Goal: Task Accomplishment & Management: Manage account settings

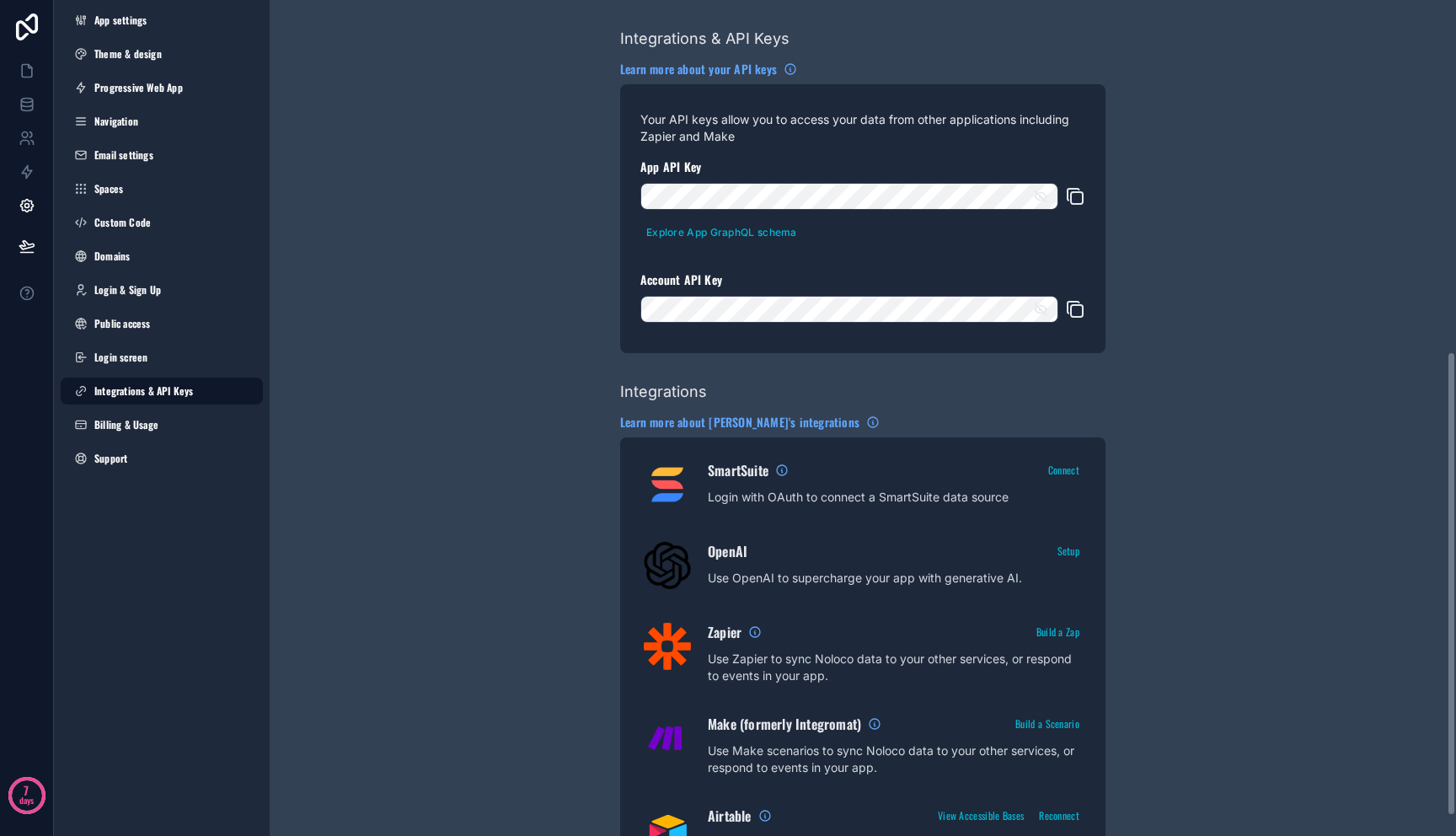
scroll to position [449, 0]
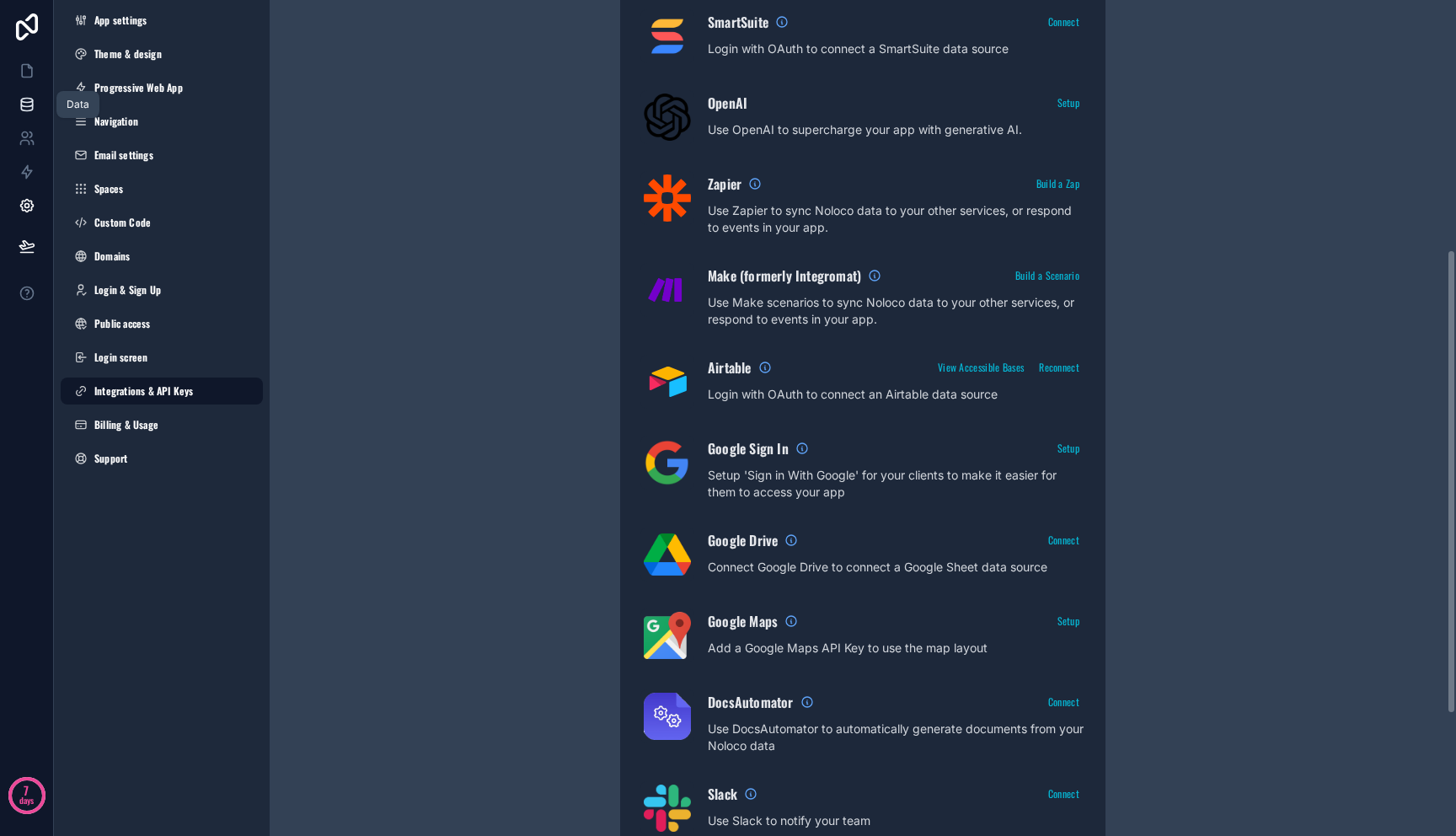
click at [31, 90] on link at bounding box center [26, 104] width 53 height 33
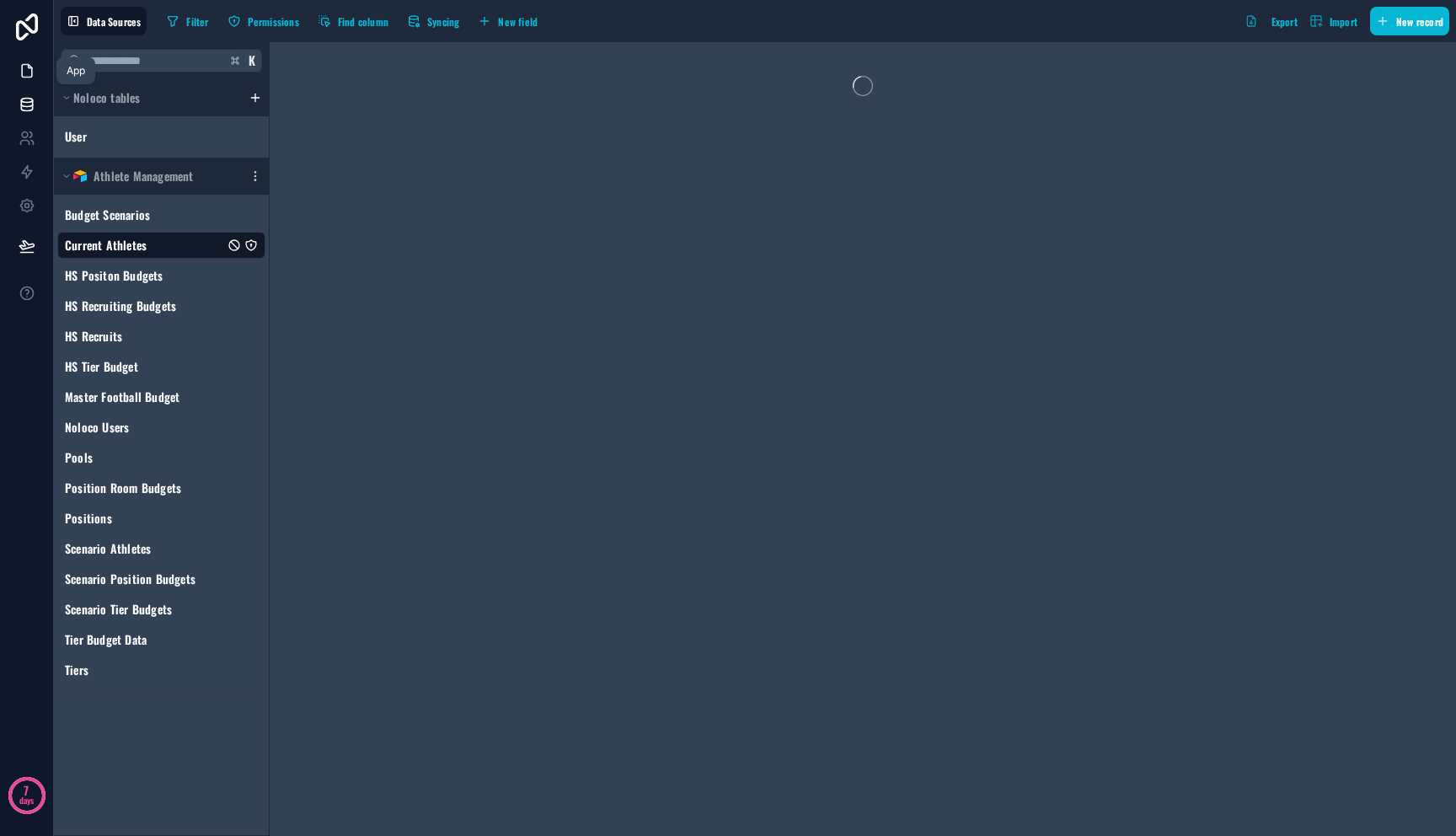
click at [28, 83] on link at bounding box center [26, 71] width 53 height 33
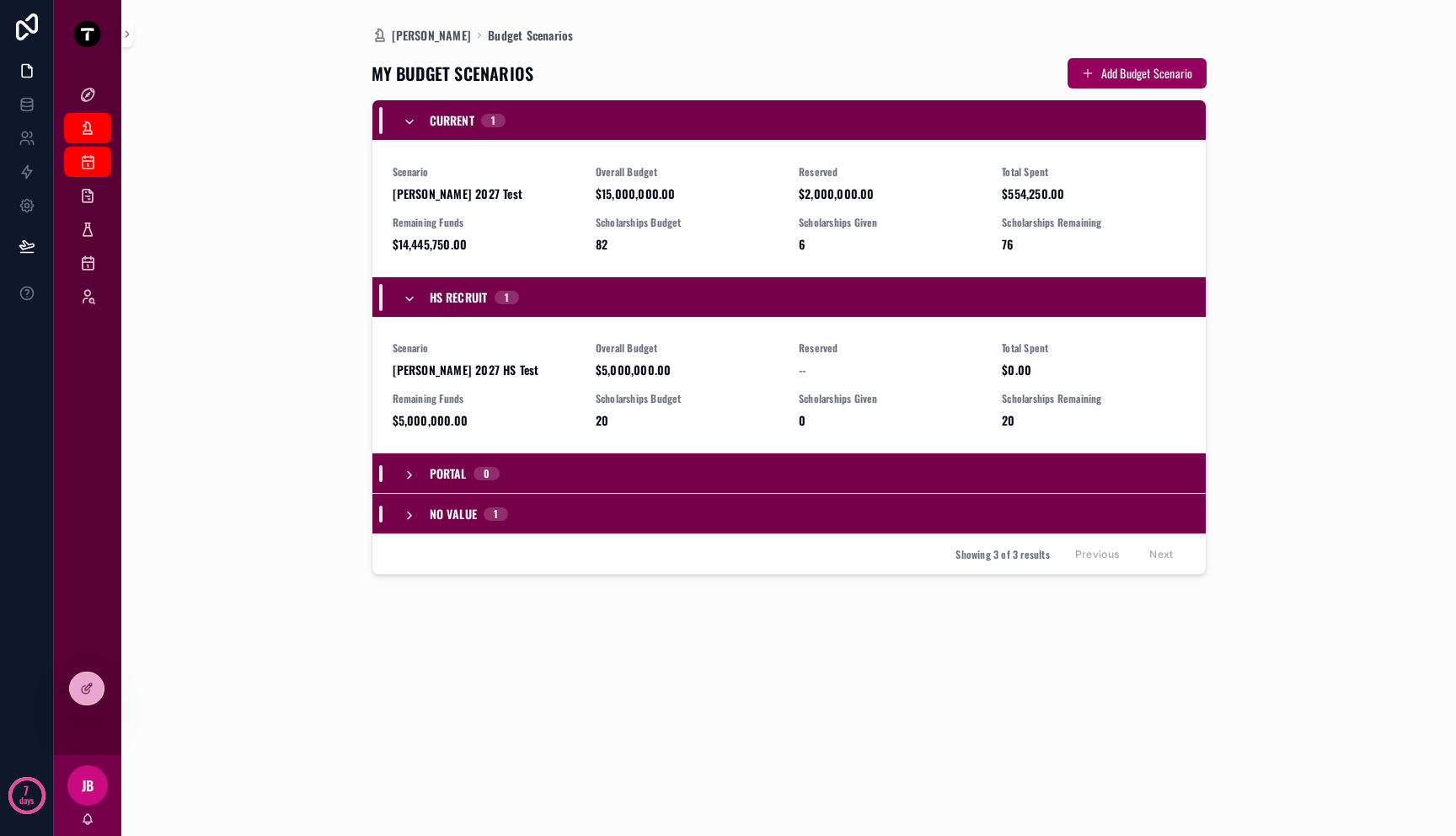
click at [1358, 81] on div "Mitch Dashboard Budget Scenarios MY BUDGET SCENARIOS Add Budget Scenario Curren…" at bounding box center [789, 418] width 1288 height 836
click at [1336, 274] on div "Mitch Dashboard Budget Scenarios MY BUDGET SCENARIOS Add Budget Scenario Curren…" at bounding box center [789, 418] width 1288 height 836
click at [26, 100] on icon at bounding box center [26, 104] width 17 height 17
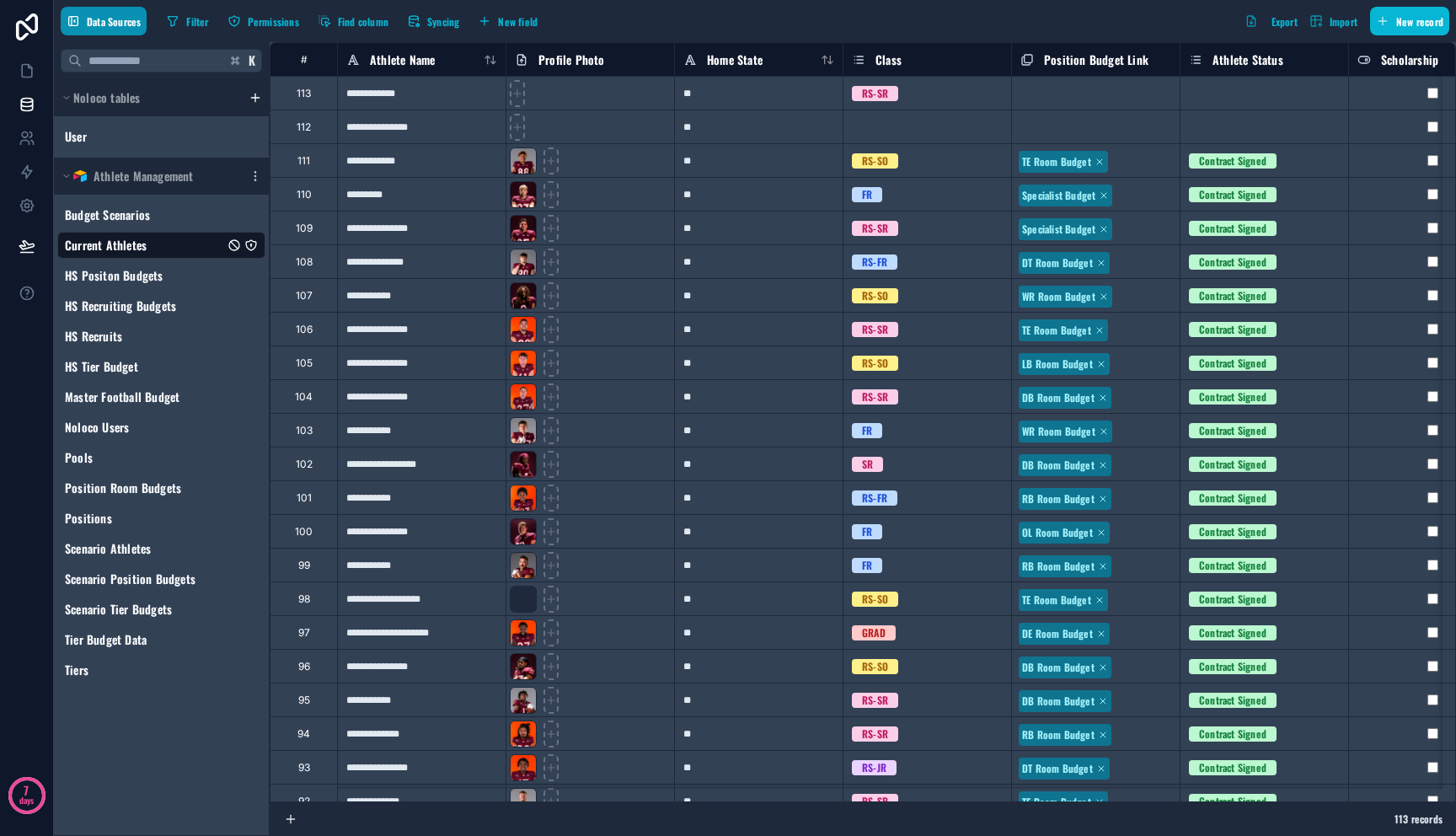
click at [99, 18] on span "Data Sources" at bounding box center [114, 22] width 54 height 13
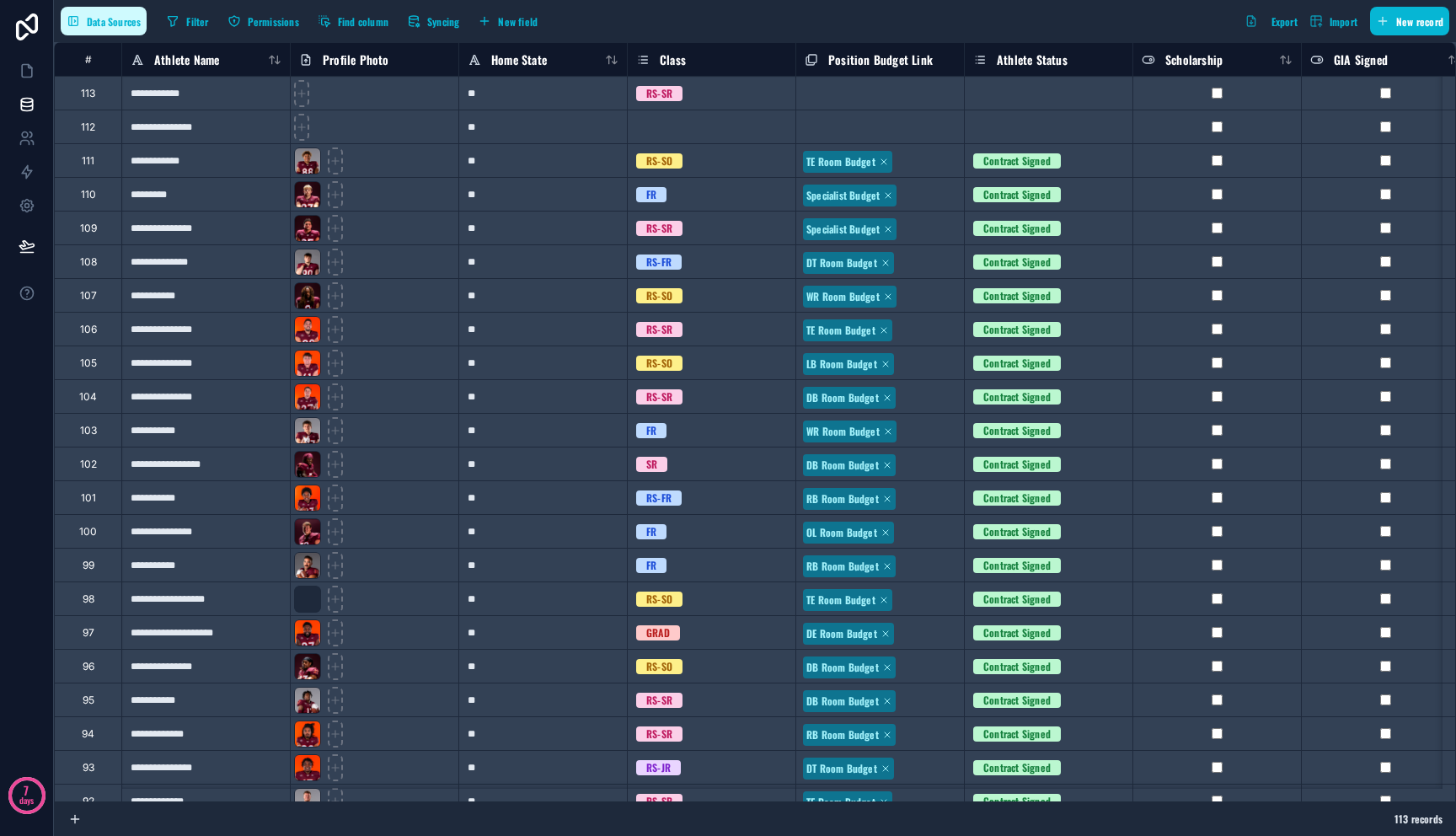
click at [99, 18] on span "Data Sources" at bounding box center [114, 22] width 54 height 13
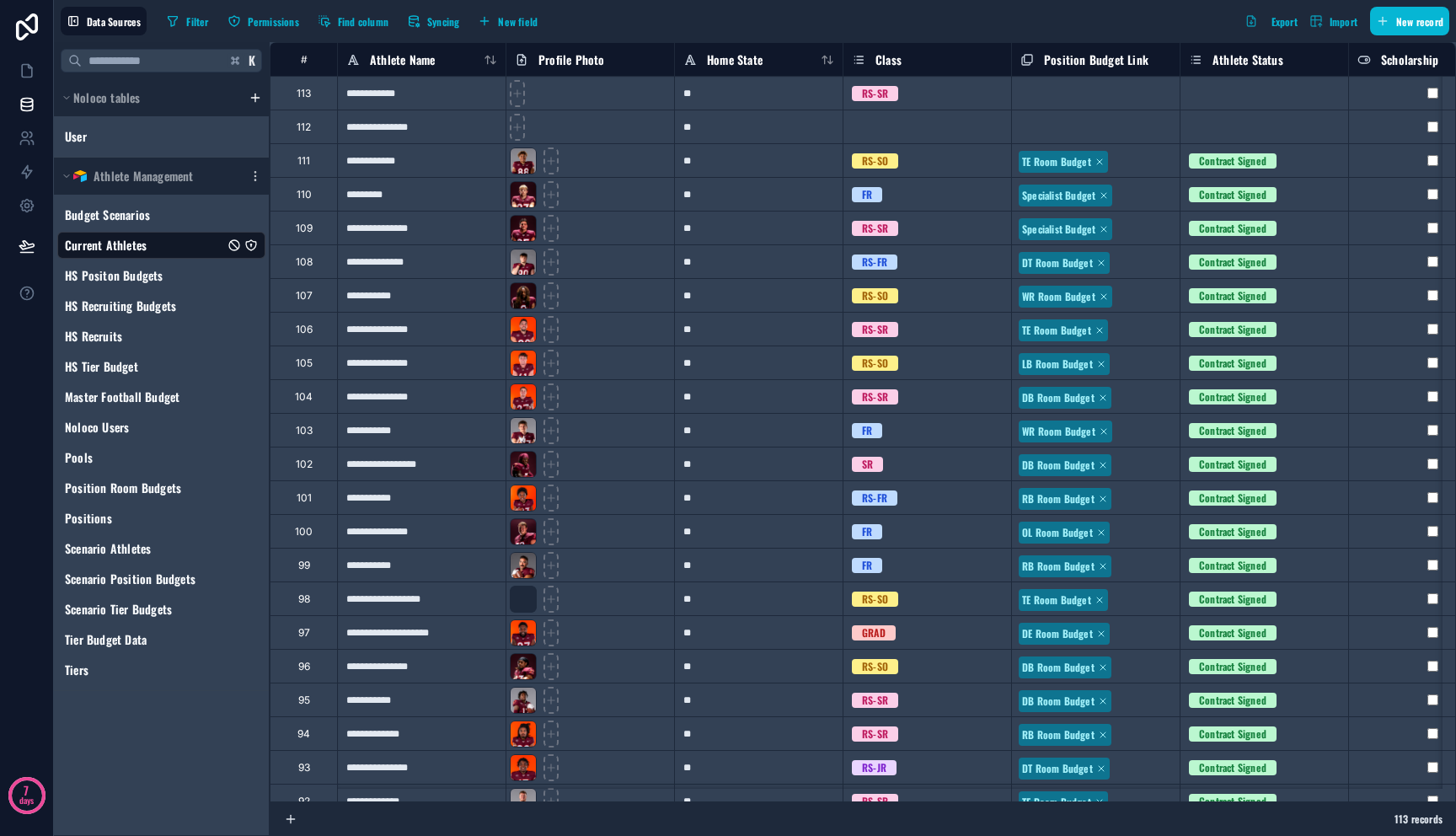
click at [255, 100] on html "**********" at bounding box center [728, 418] width 1456 height 836
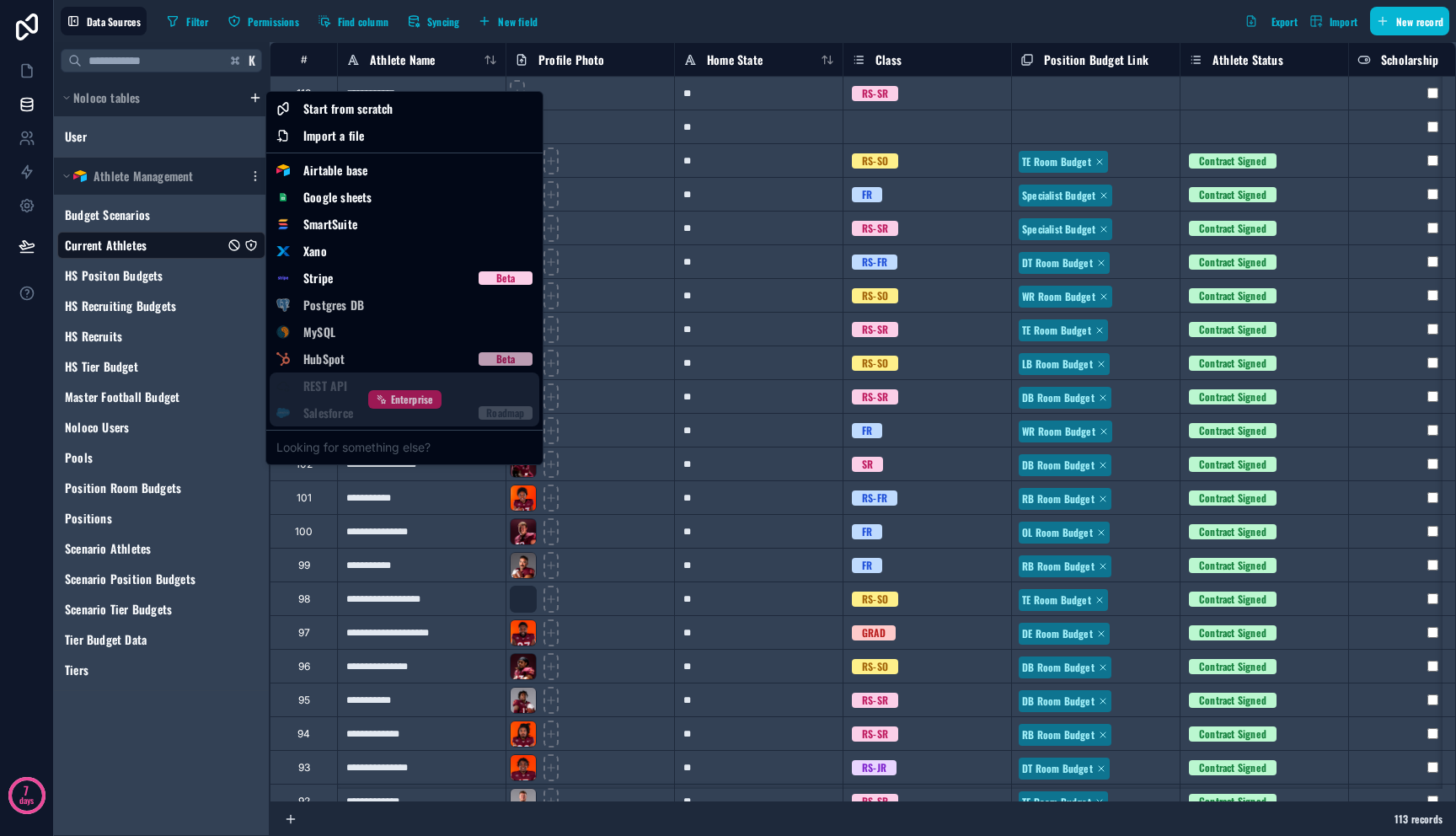
click at [385, 403] on icon at bounding box center [382, 399] width 12 height 12
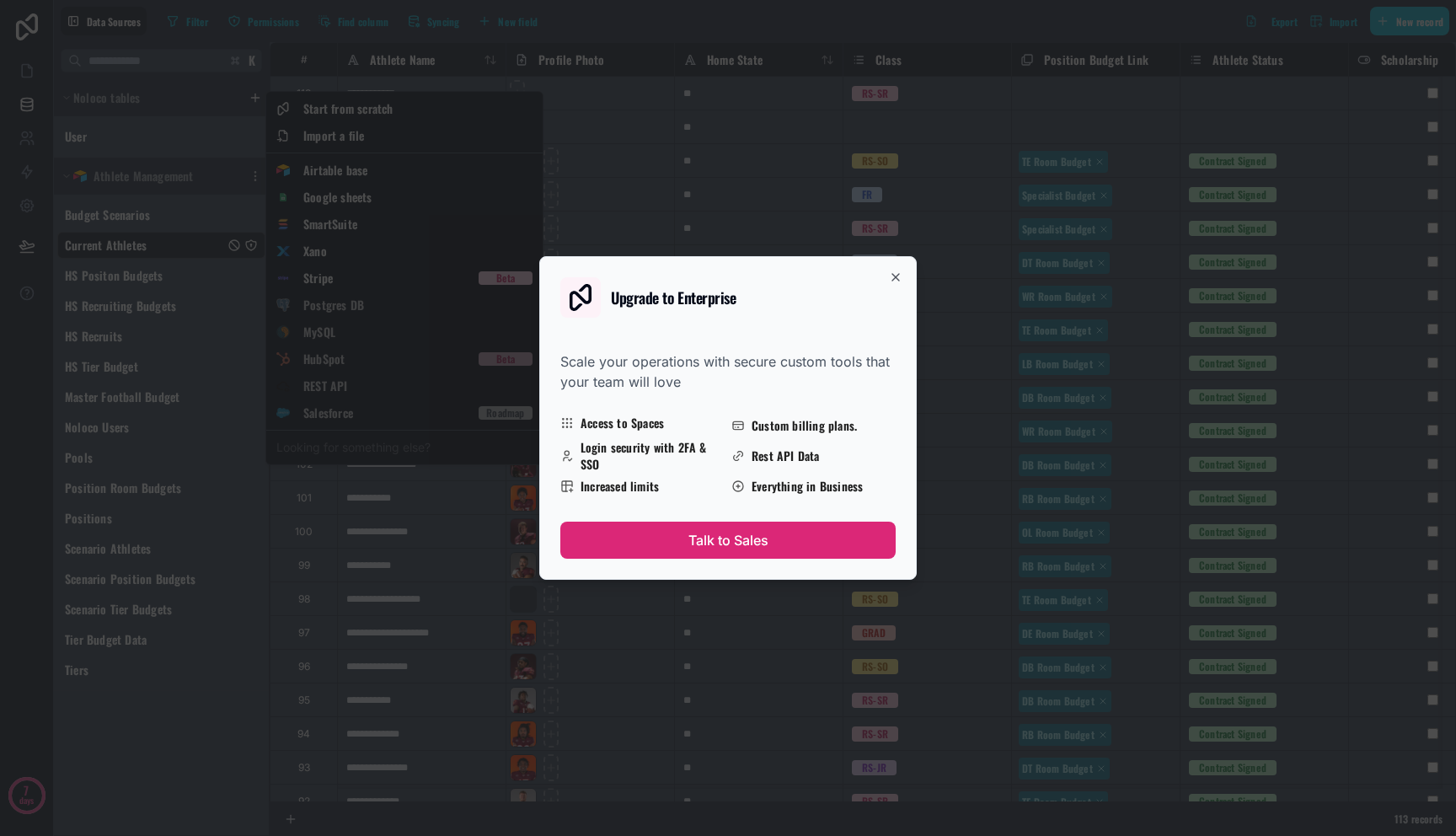
click at [716, 543] on button "Talk to Sales" at bounding box center [728, 540] width 336 height 37
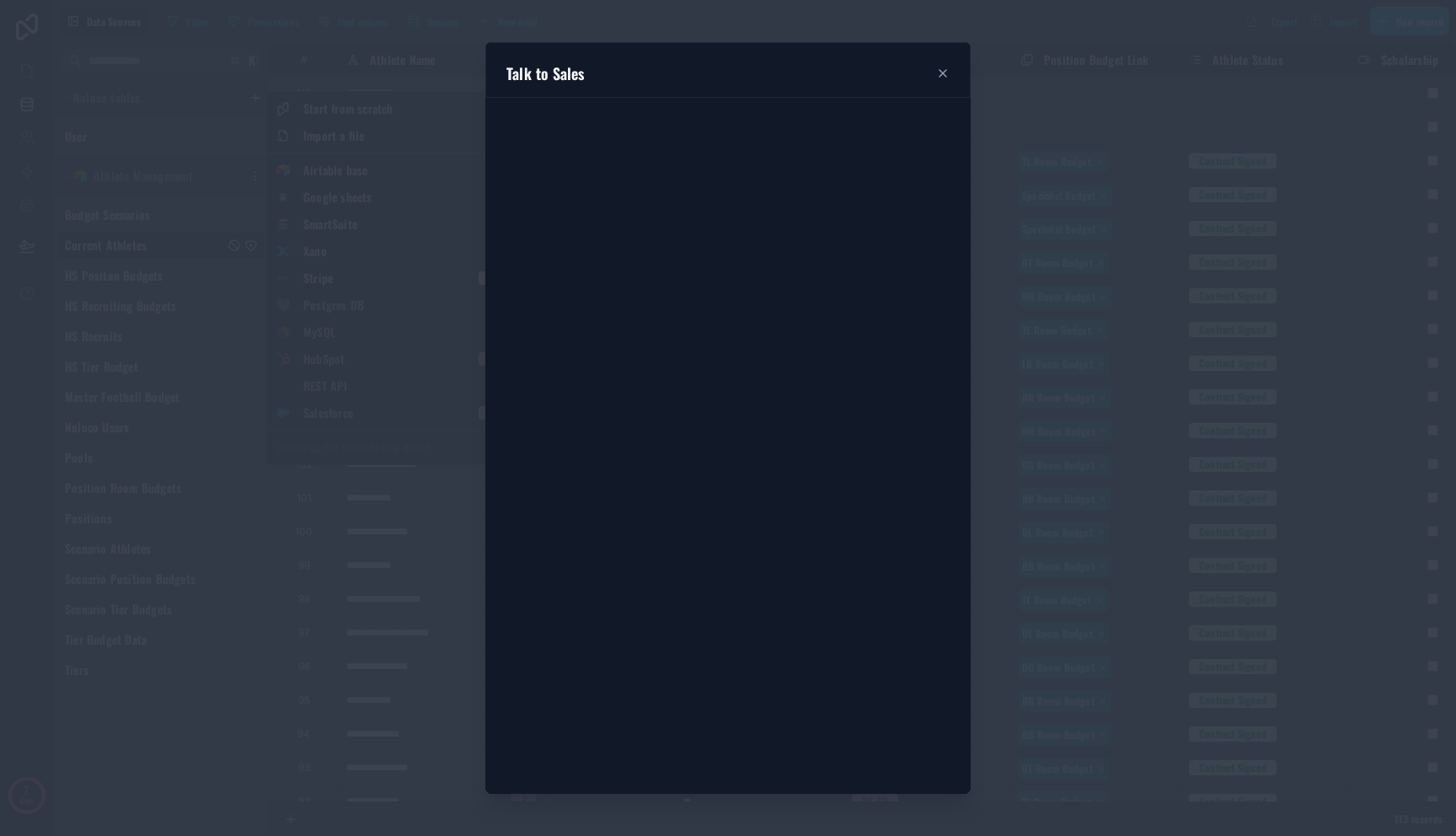
click at [572, 277] on div "Upgrade to Enterprise Scale your operations with secure custom tools that your …" at bounding box center [727, 418] width 377 height 324
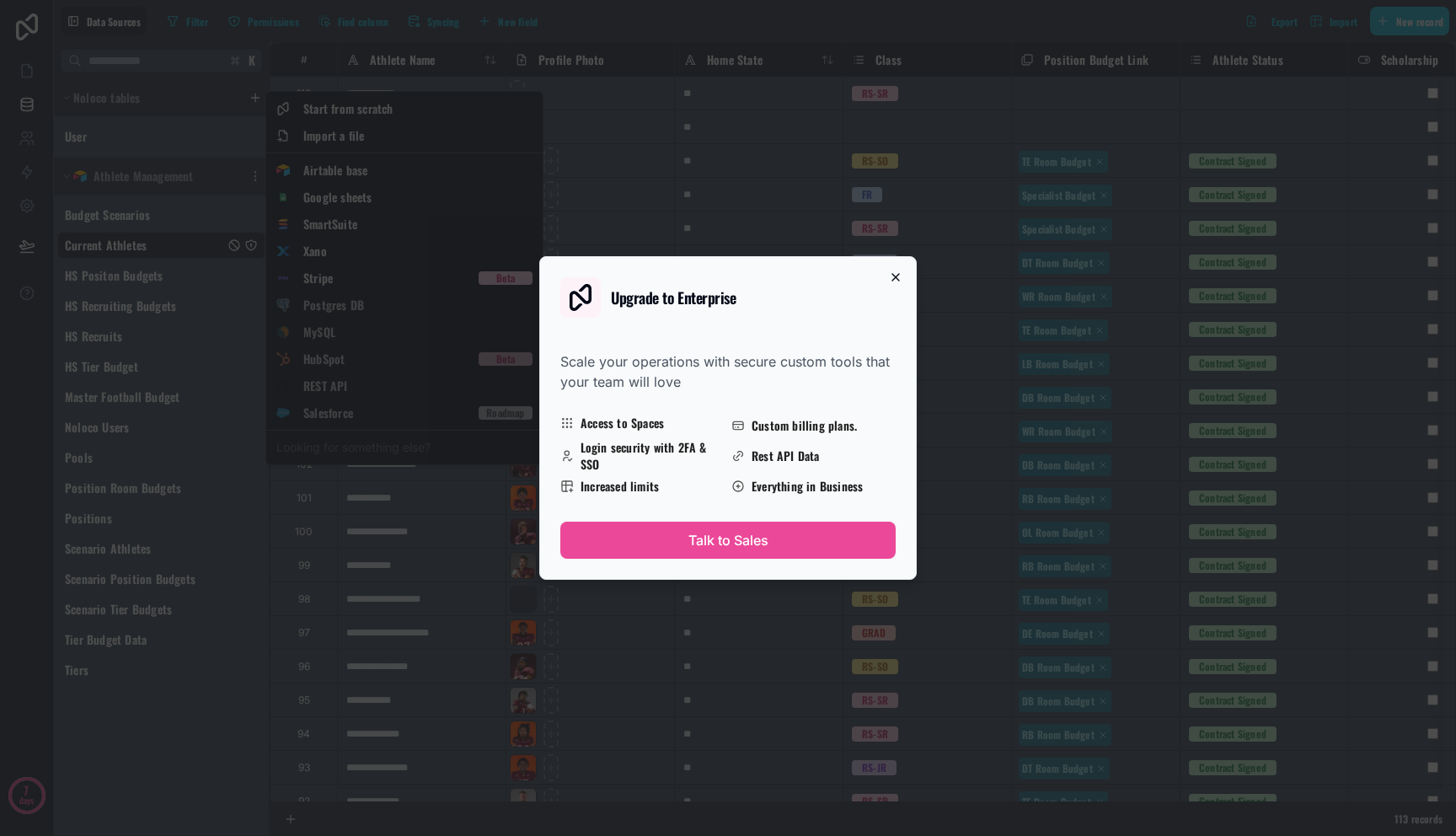
click at [897, 278] on icon "button" at bounding box center [895, 277] width 14 height 14
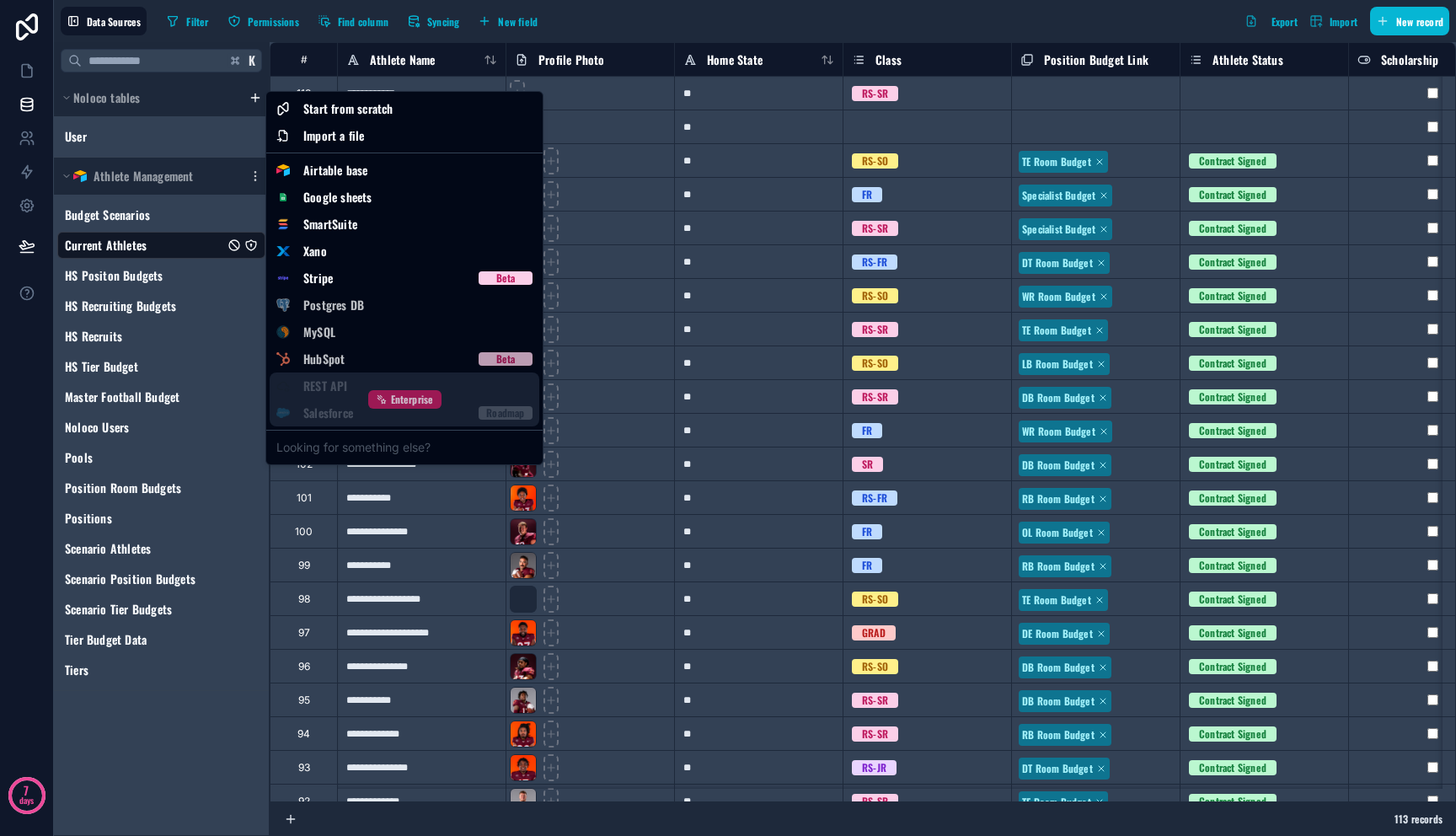
click at [407, 400] on span "Enterprise" at bounding box center [412, 399] width 43 height 14
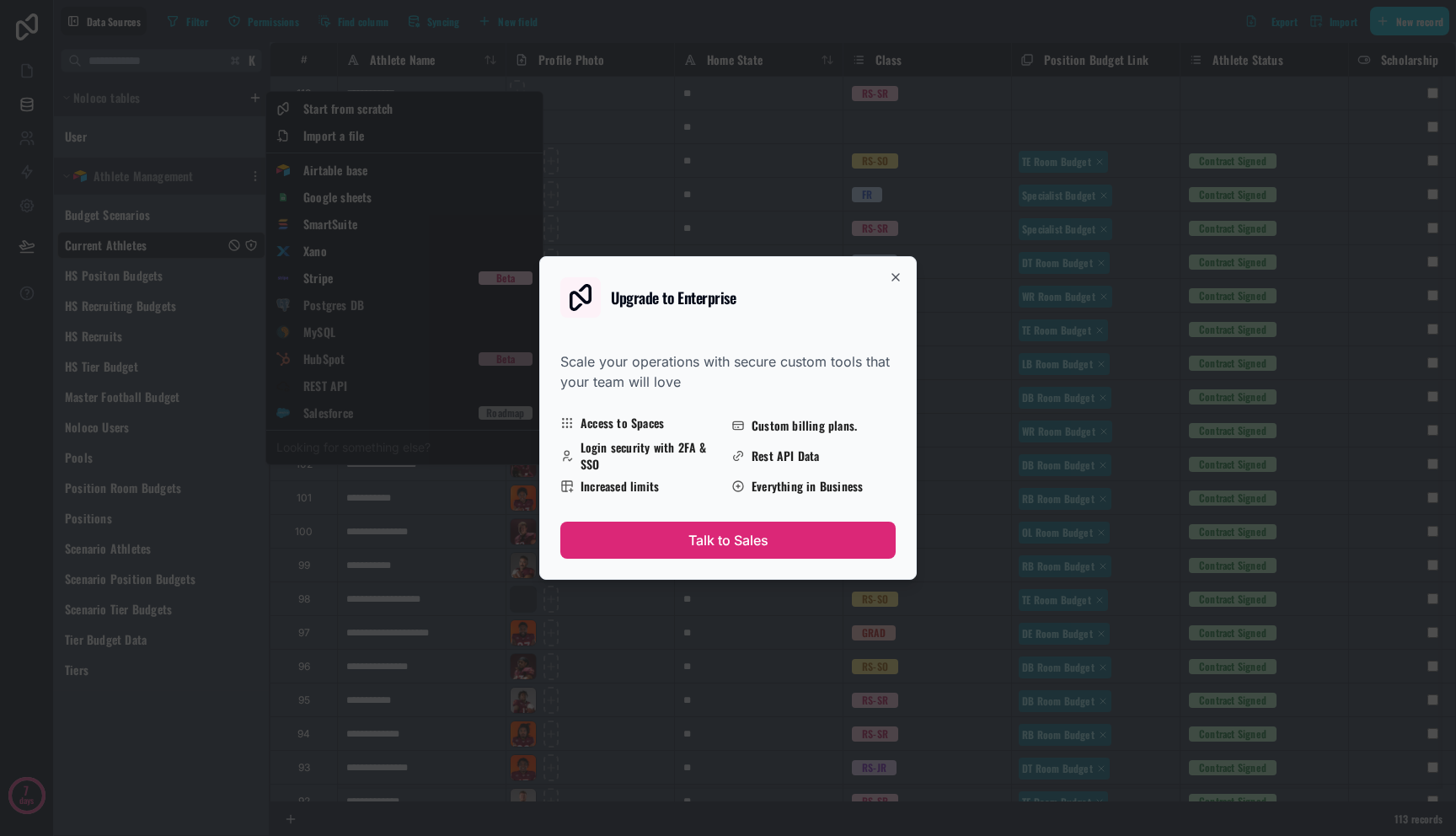
click at [722, 537] on button "Talk to Sales" at bounding box center [728, 540] width 336 height 37
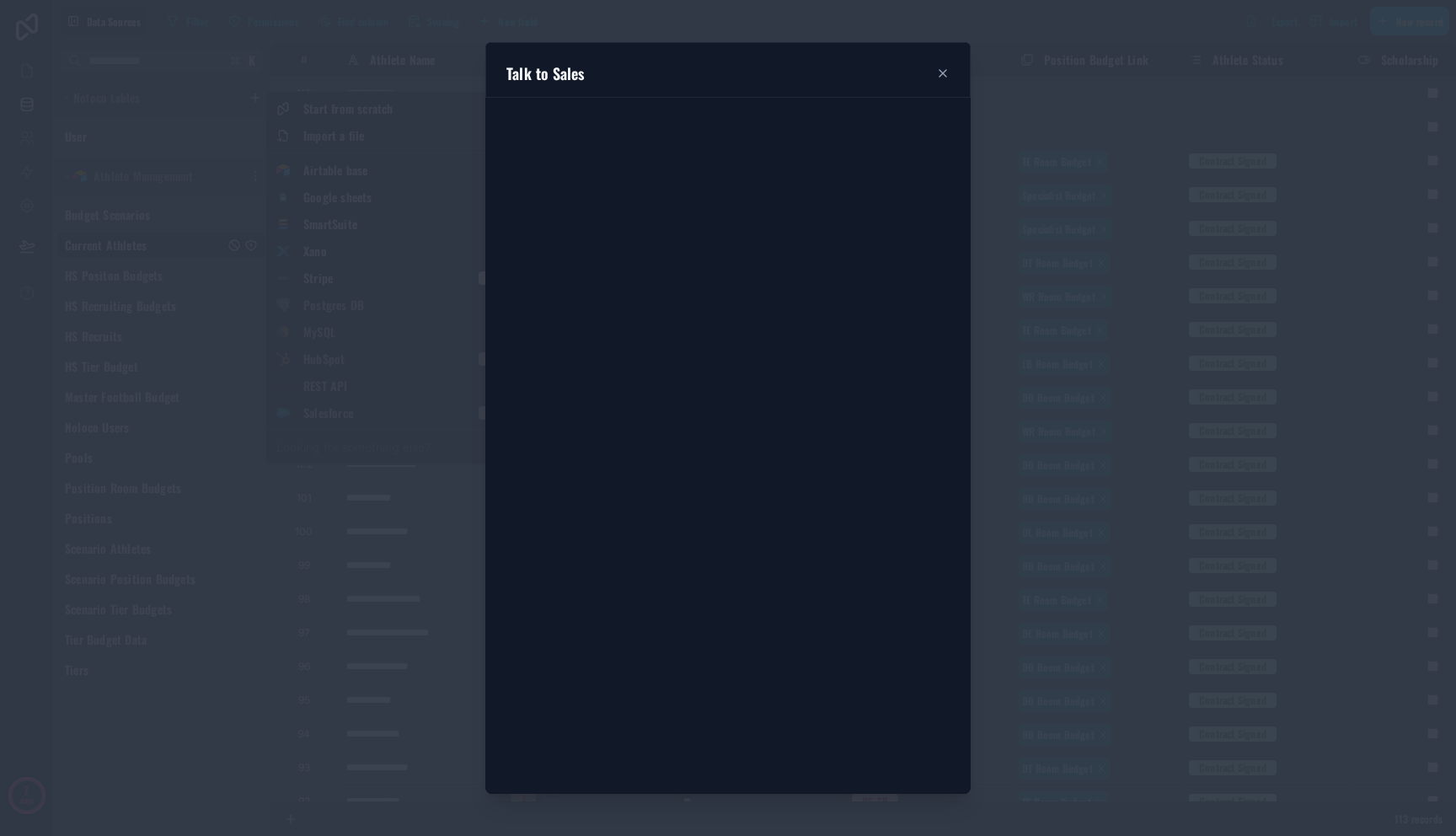
click at [619, 293] on h2 "Upgrade to Enterprise" at bounding box center [673, 297] width 126 height 15
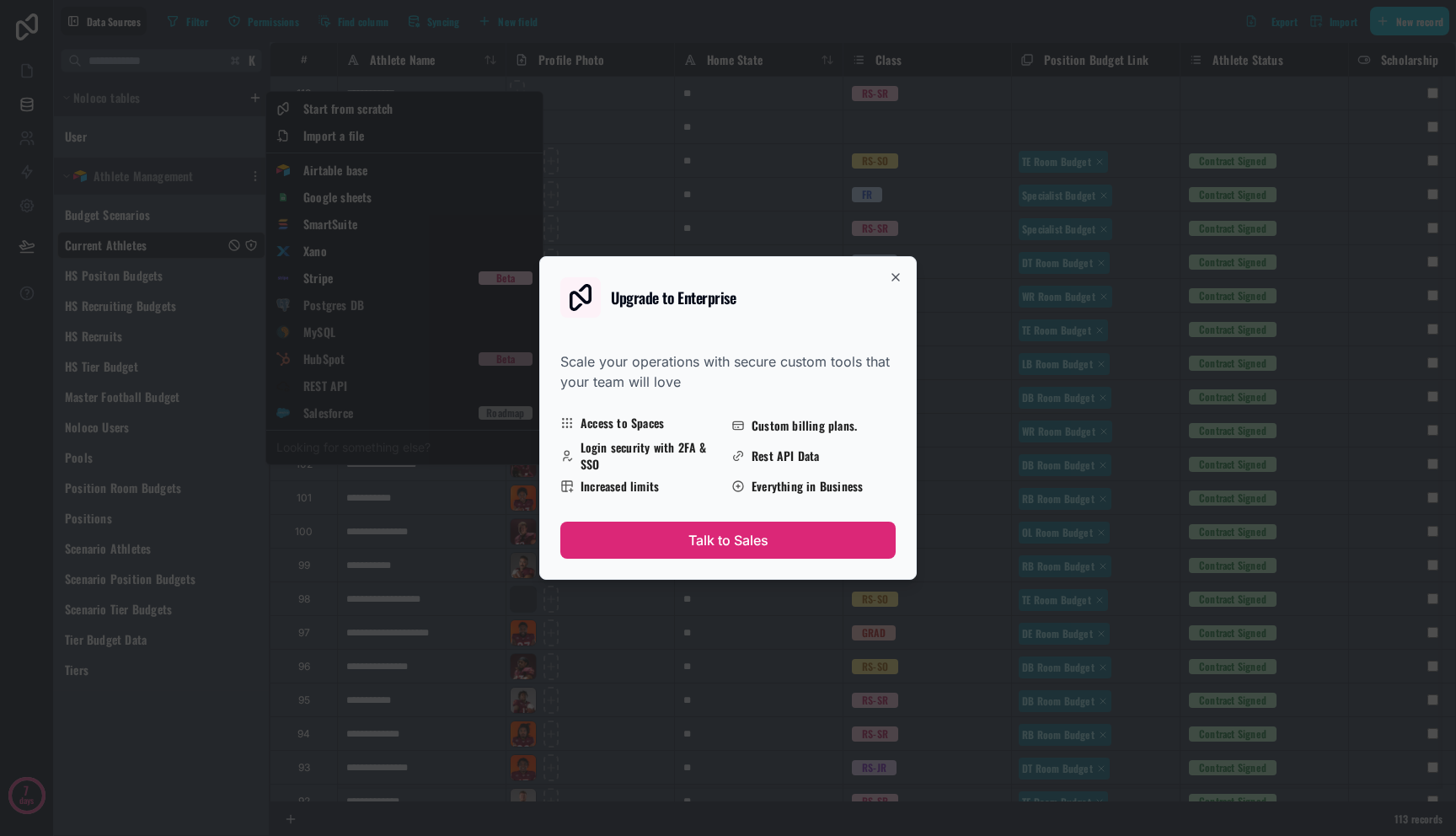
click at [791, 542] on button "Talk to Sales" at bounding box center [728, 540] width 336 height 37
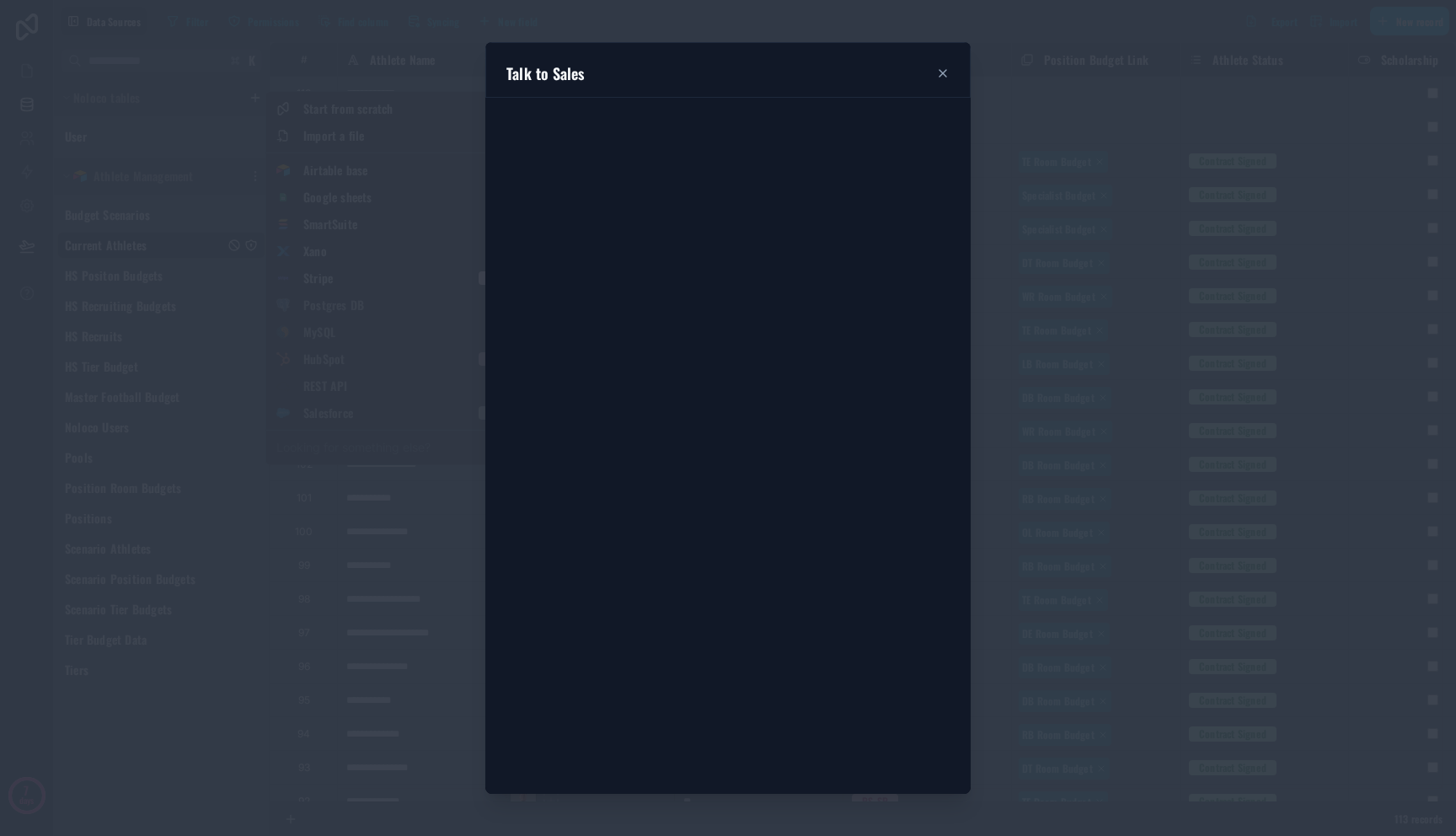
click at [624, 299] on h2 "Upgrade to Enterprise" at bounding box center [673, 297] width 126 height 15
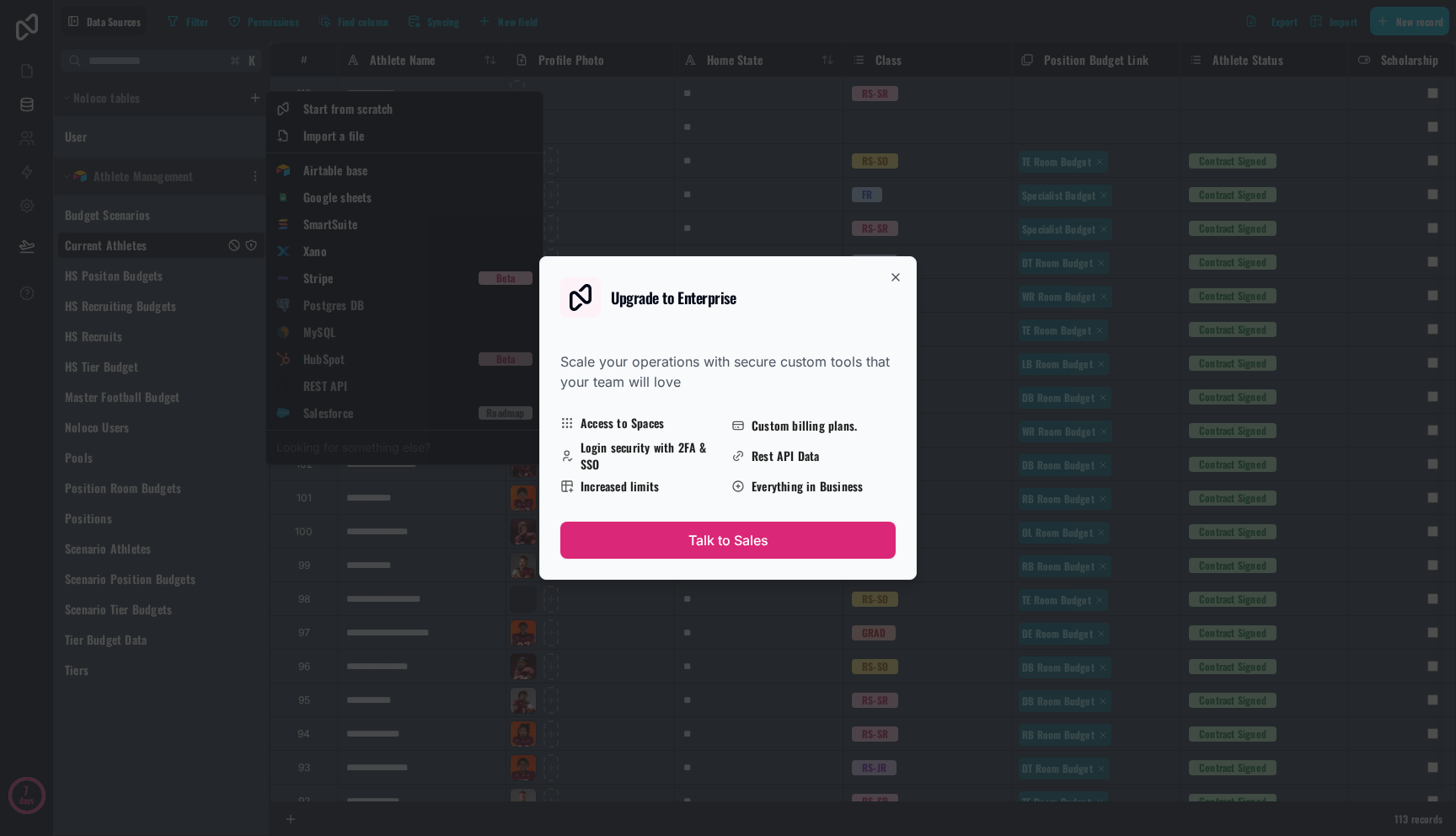
click at [751, 527] on button "Talk to Sales" at bounding box center [728, 540] width 336 height 37
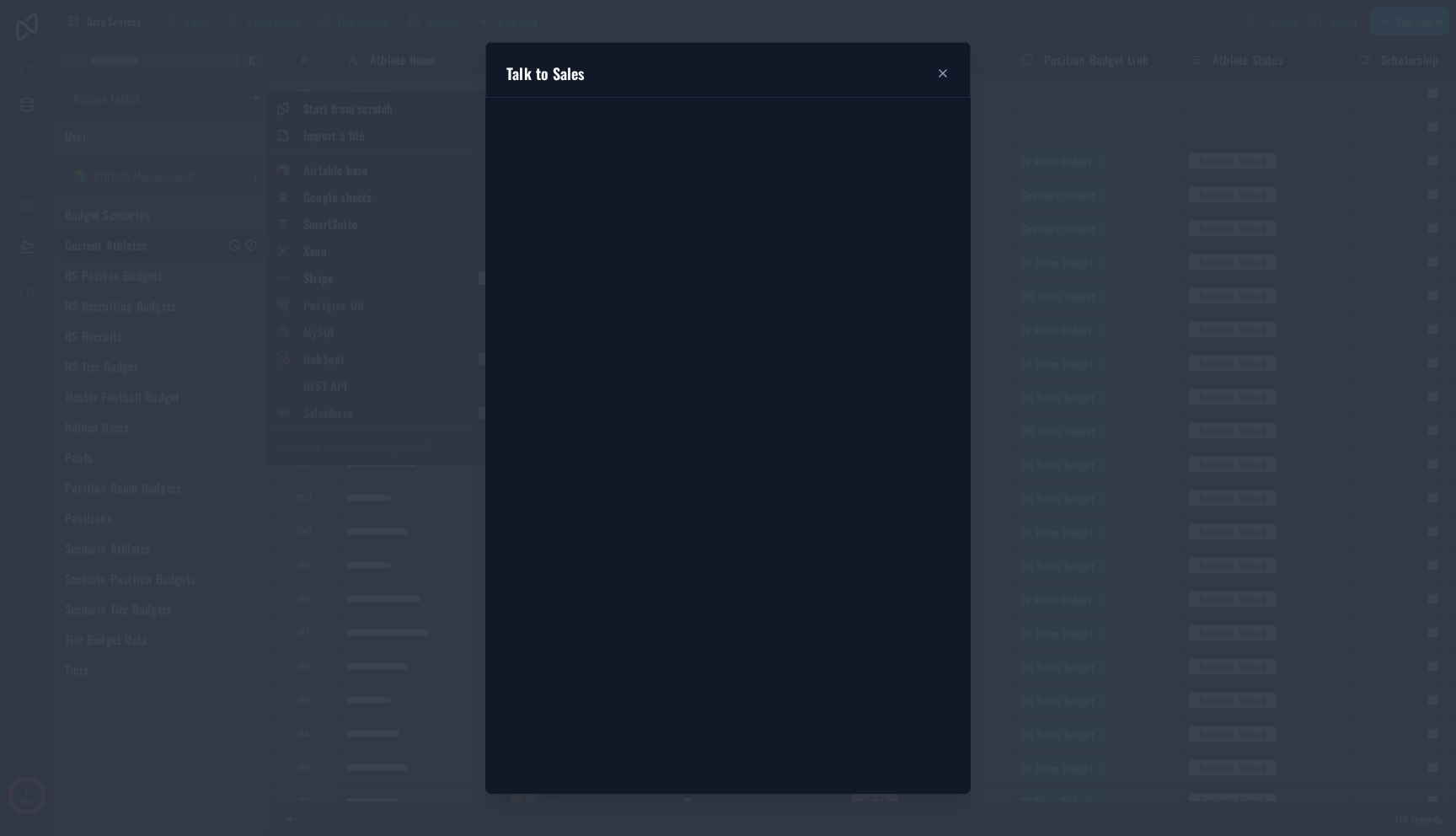
click at [662, 368] on div "Scale your operations with secure custom tools that your team will love" at bounding box center [728, 371] width 336 height 41
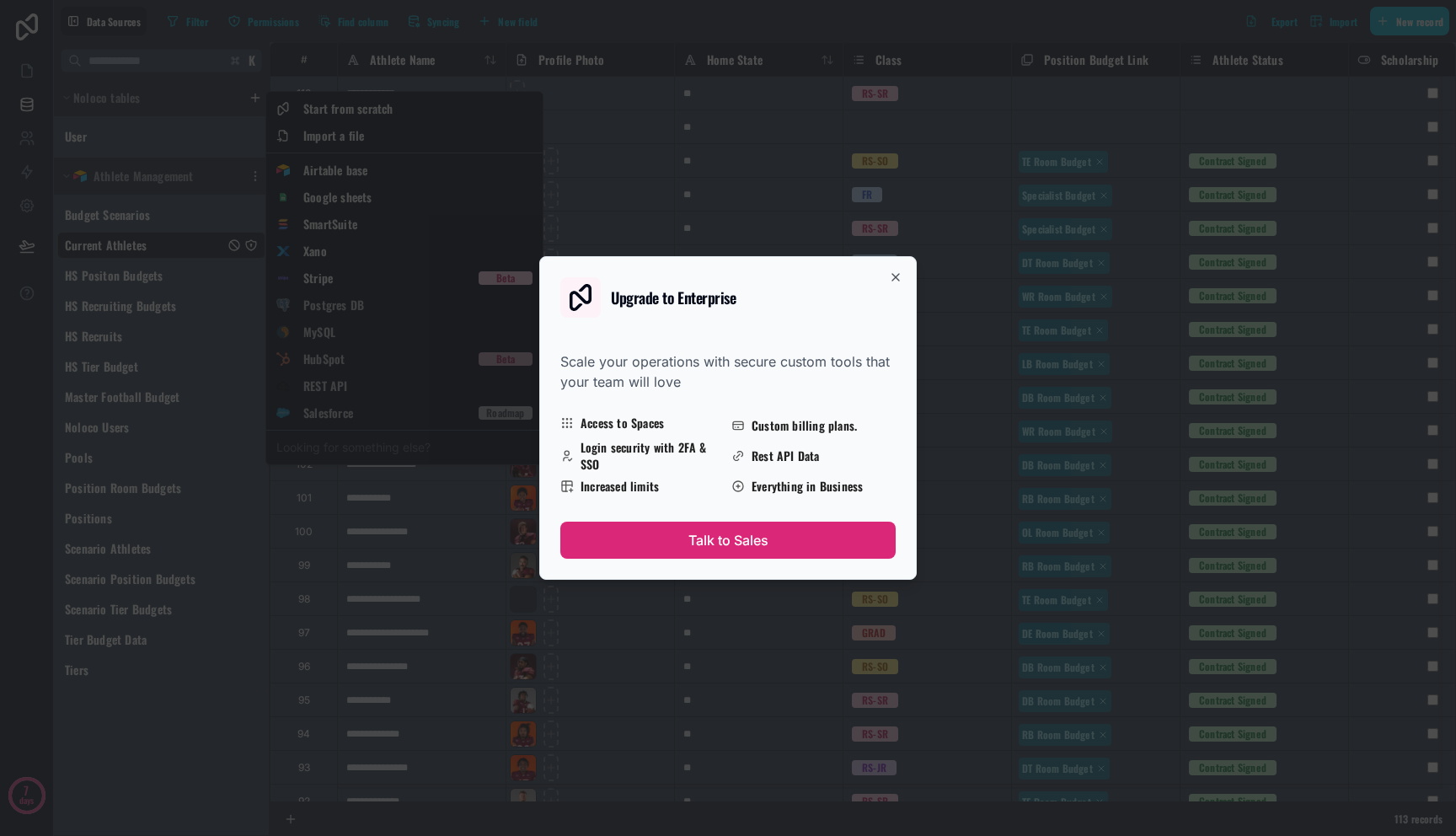
click at [758, 537] on button "Talk to Sales" at bounding box center [728, 540] width 336 height 37
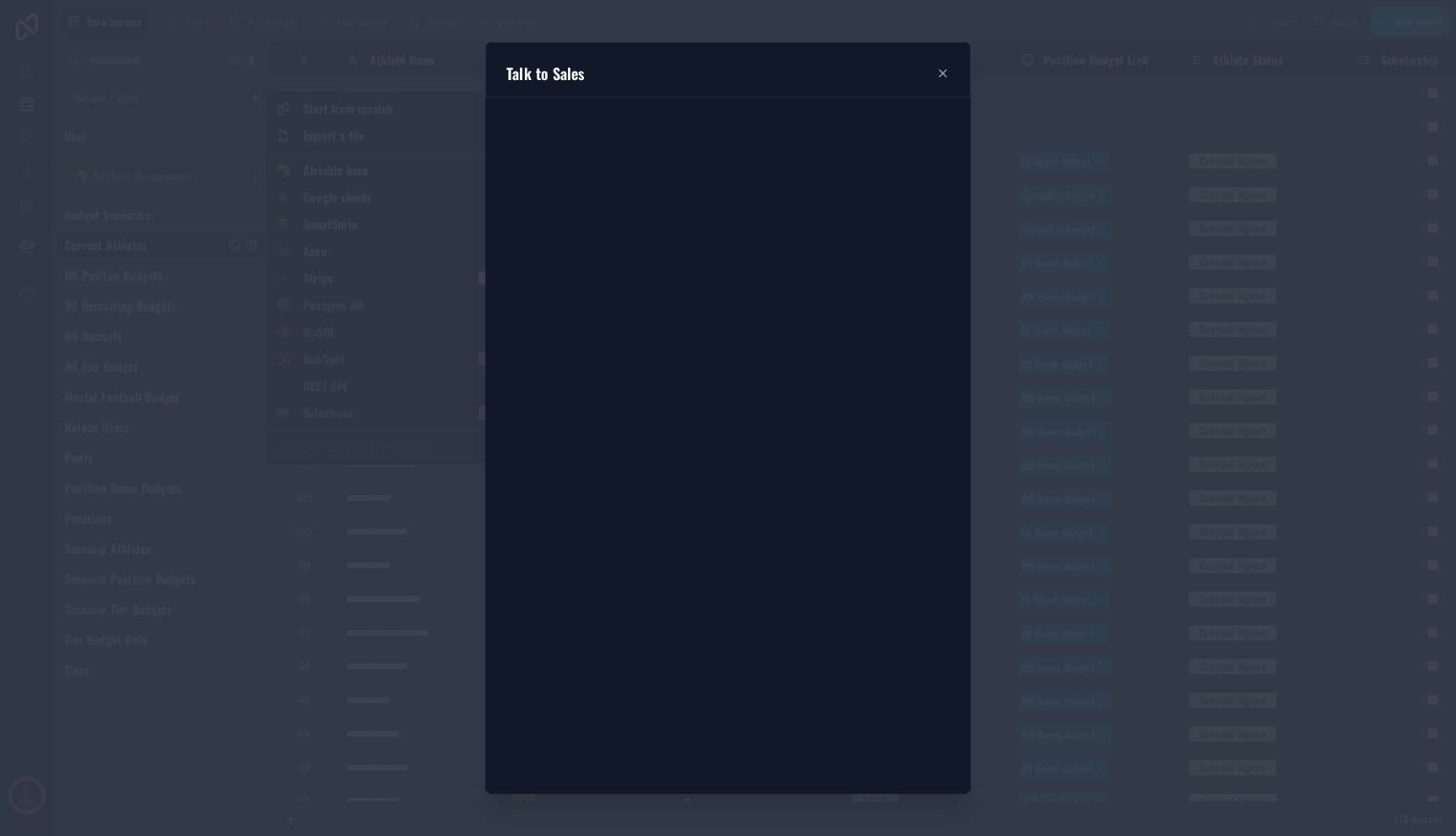
click at [819, 369] on div "Scale your operations with secure custom tools that your team will love" at bounding box center [728, 371] width 336 height 41
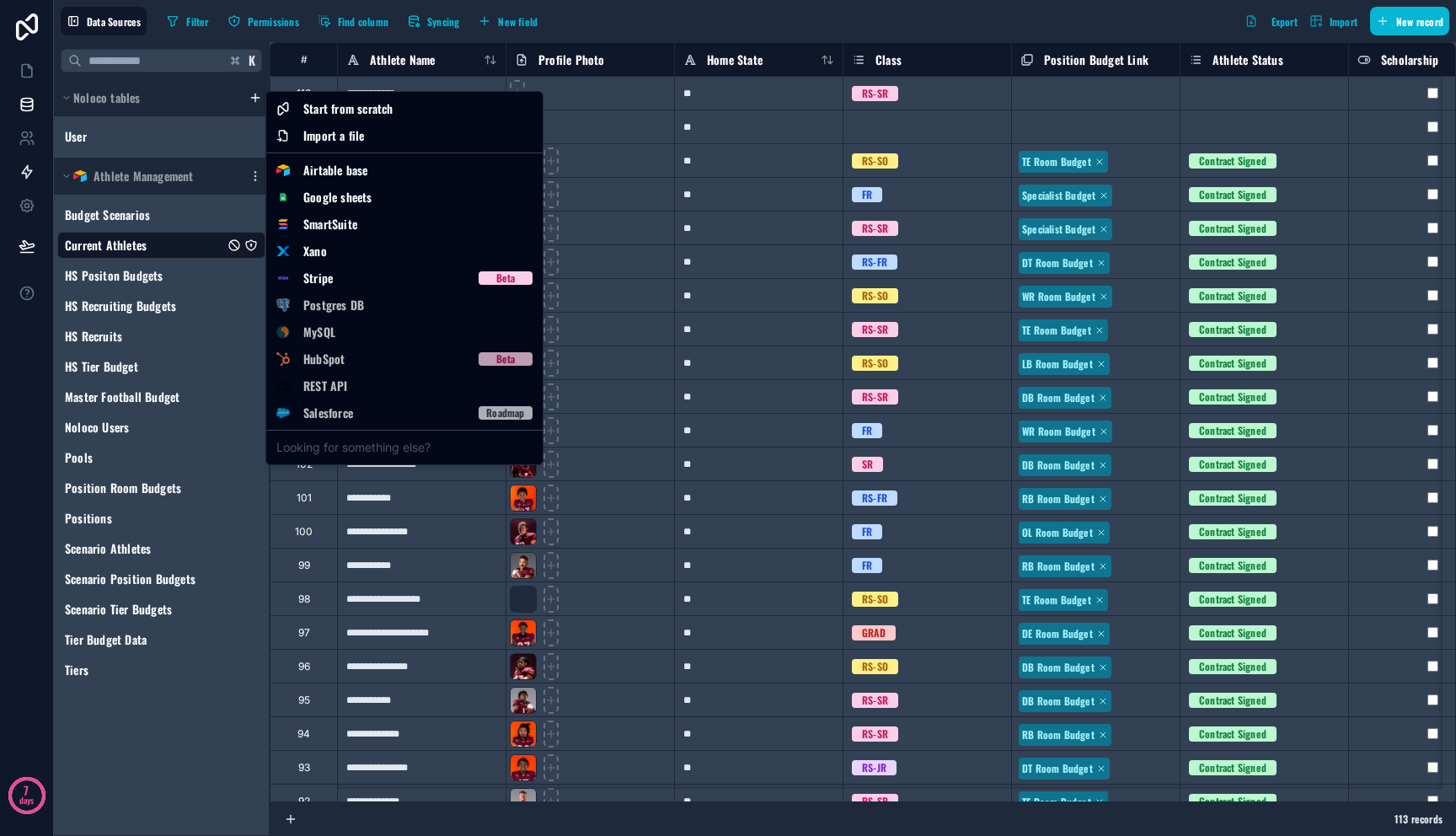
click at [29, 170] on html "**********" at bounding box center [728, 418] width 1456 height 836
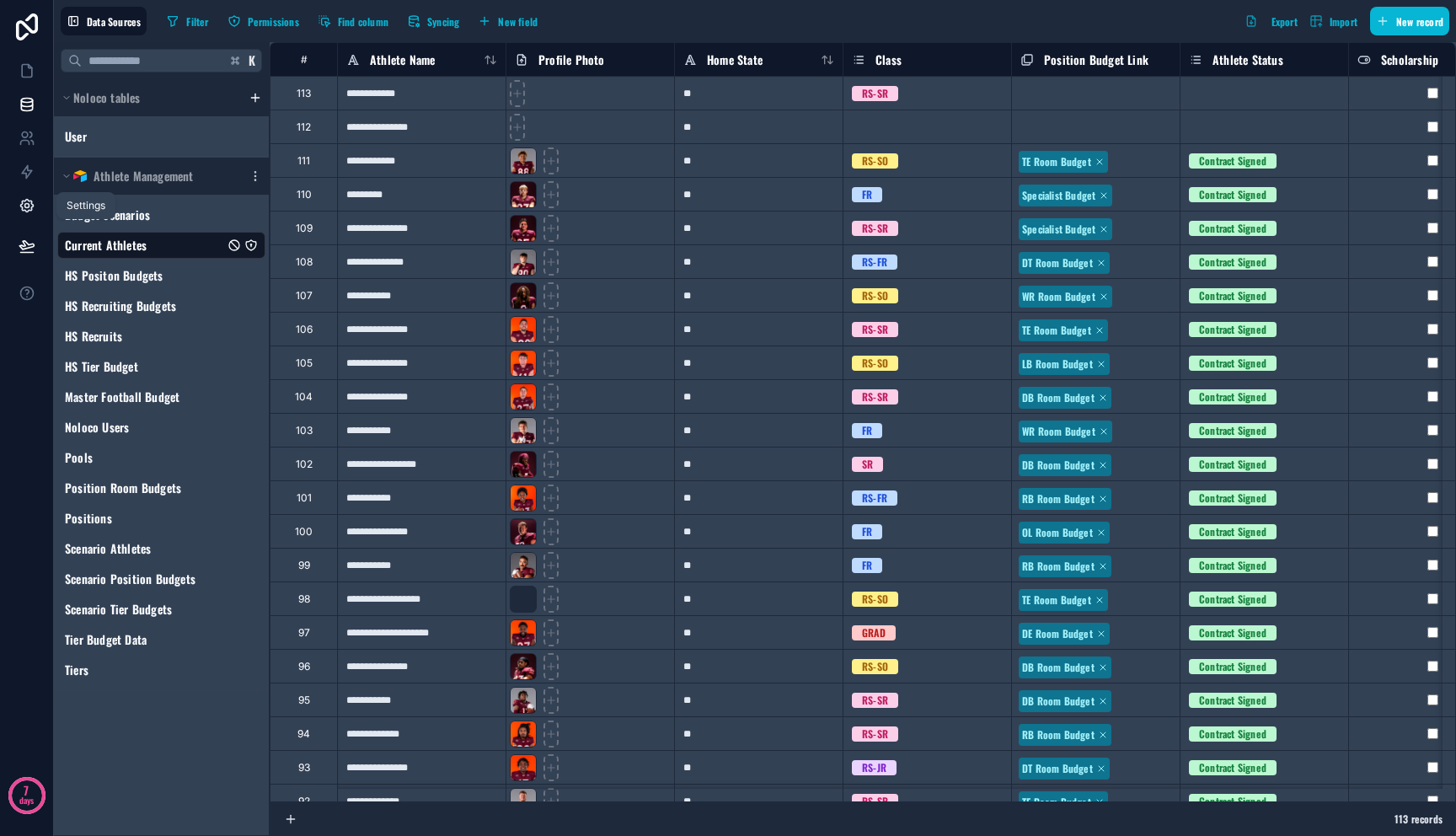
click at [24, 200] on icon at bounding box center [26, 206] width 13 height 13
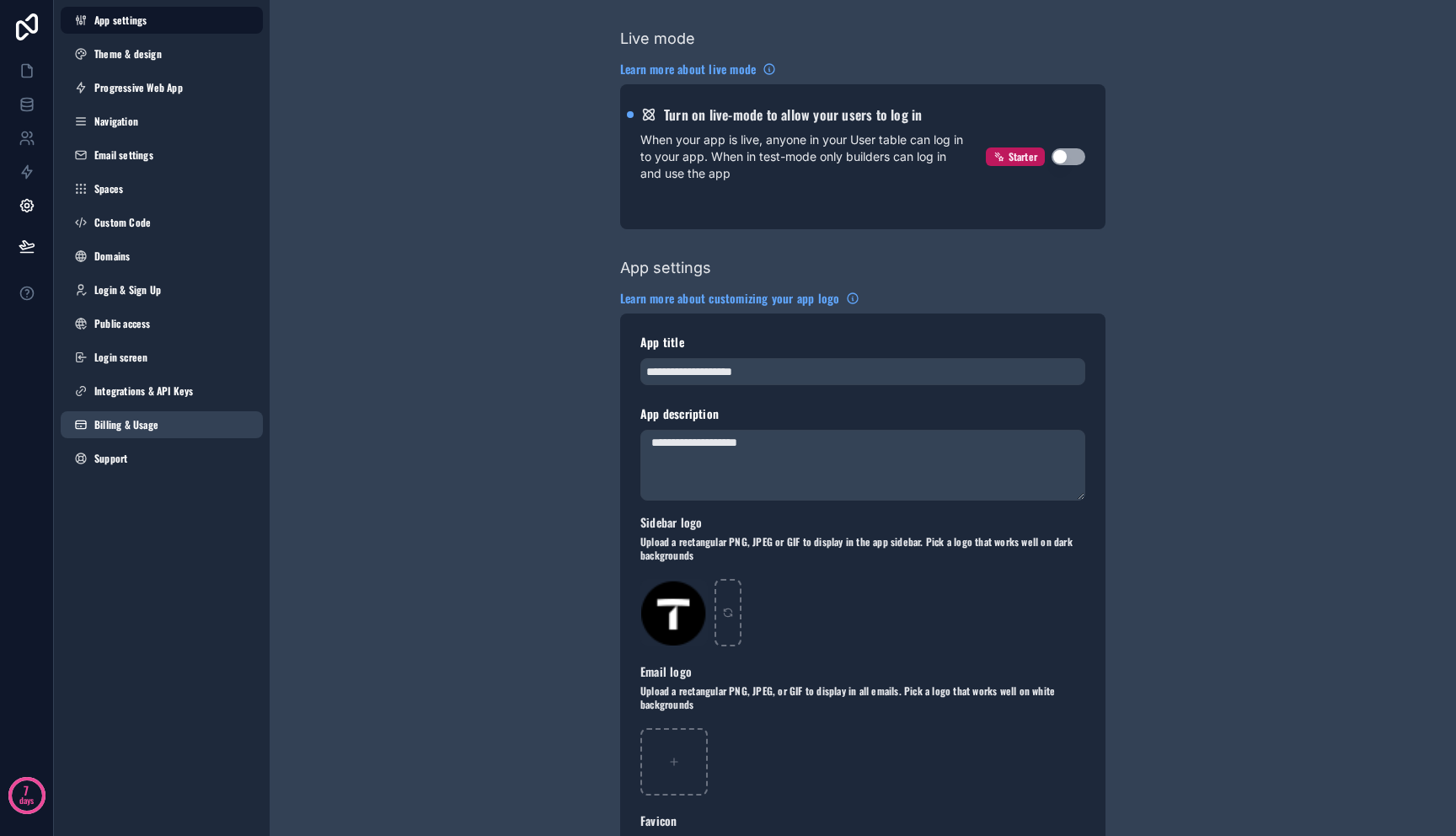
click at [173, 418] on link "Billing & Usage" at bounding box center [162, 425] width 203 height 27
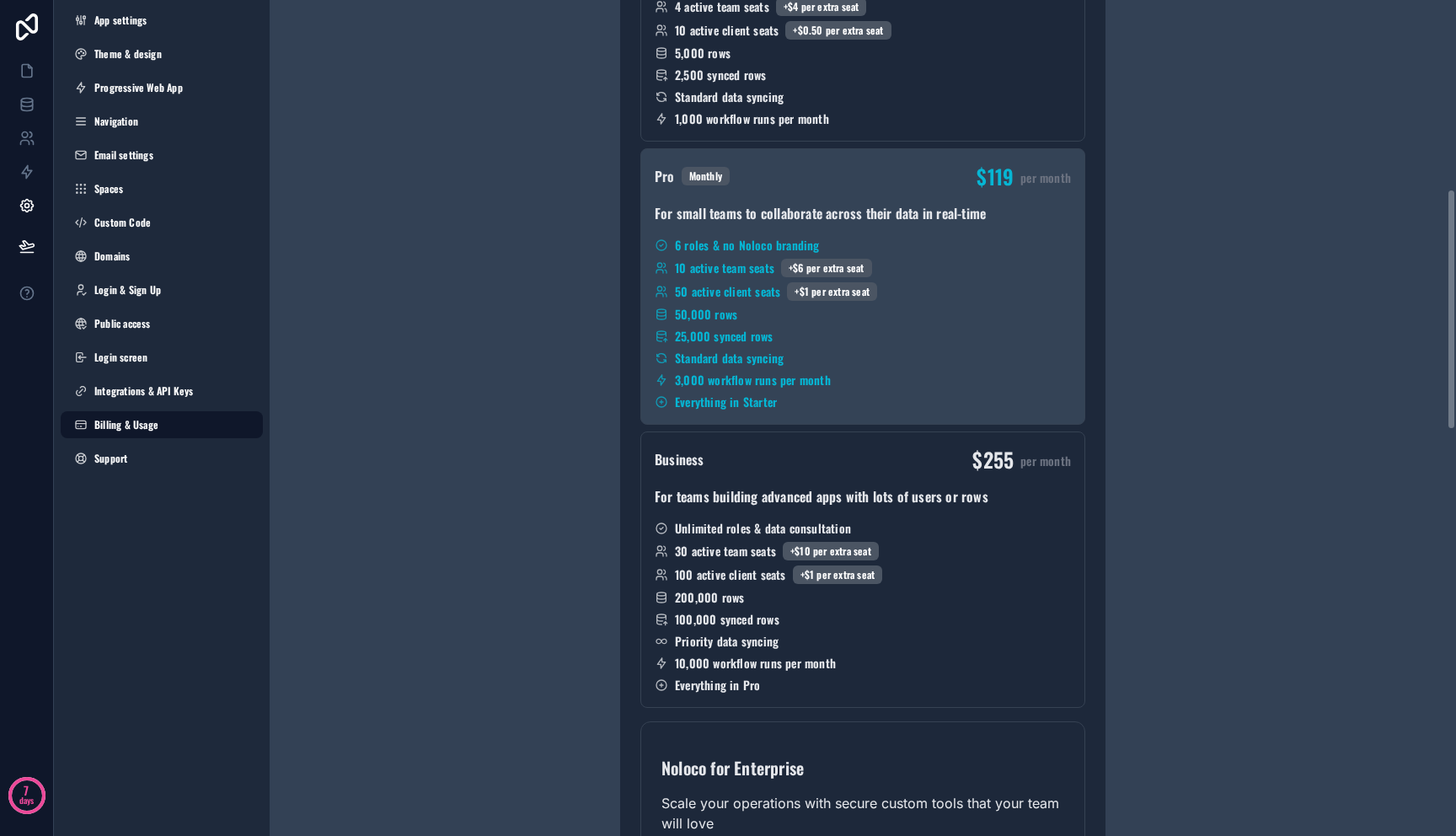
scroll to position [653, 0]
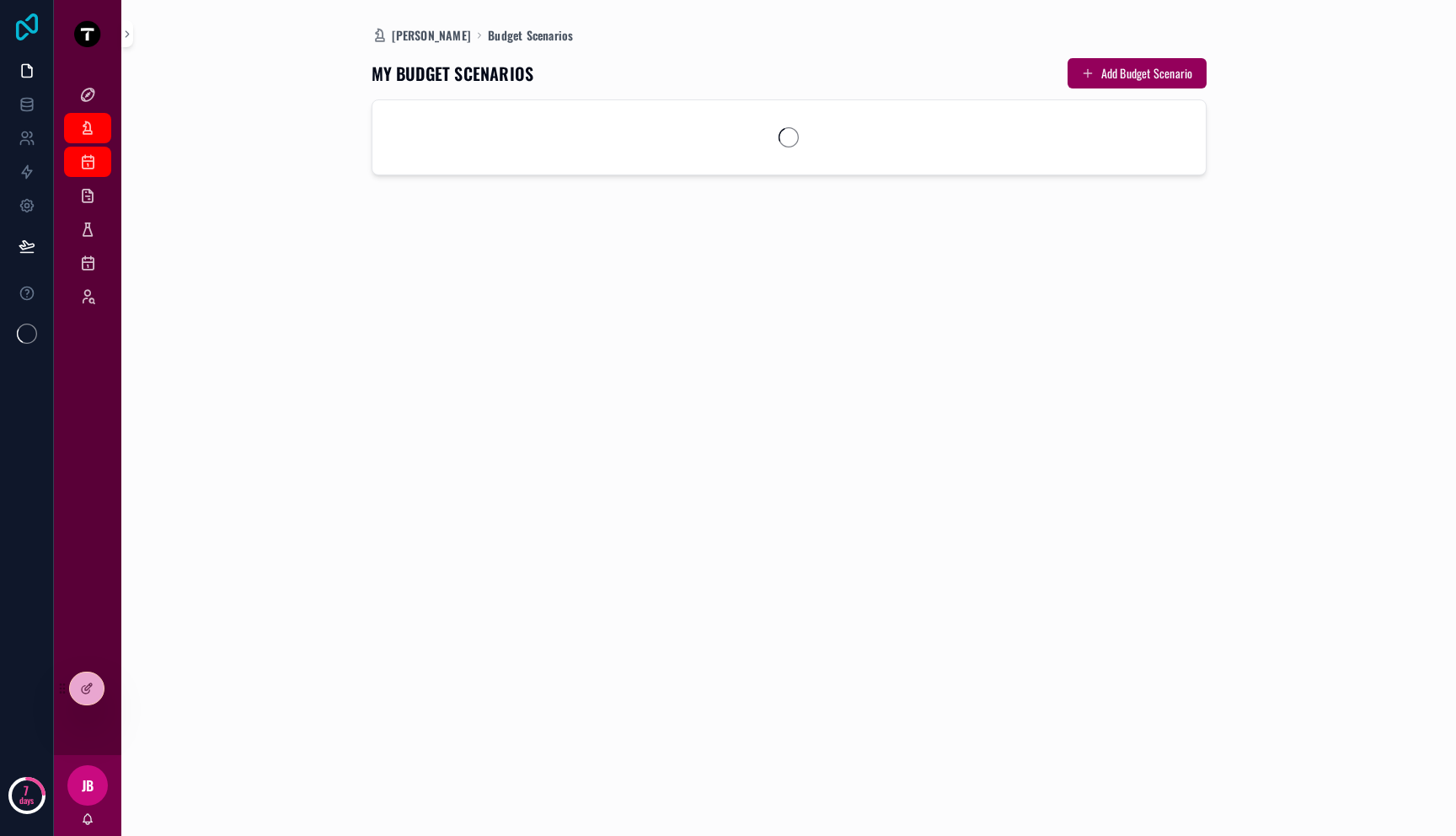
click at [21, 26] on icon at bounding box center [26, 27] width 33 height 27
